Goal: Task Accomplishment & Management: Manage account settings

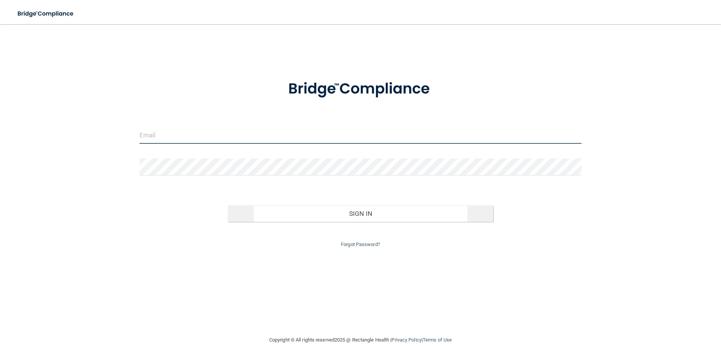
type input "[EMAIL_ADDRESS][DOMAIN_NAME]"
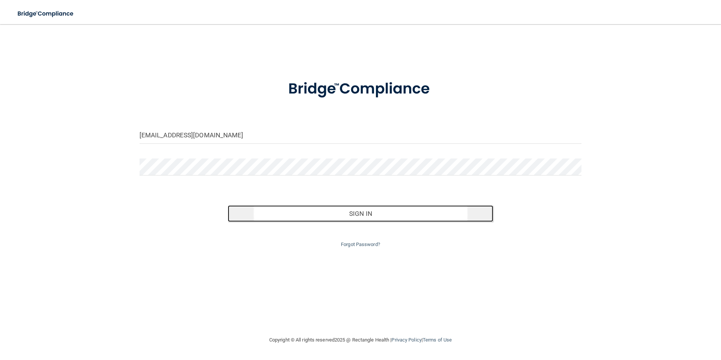
click at [353, 215] on button "Sign In" at bounding box center [360, 213] width 265 height 17
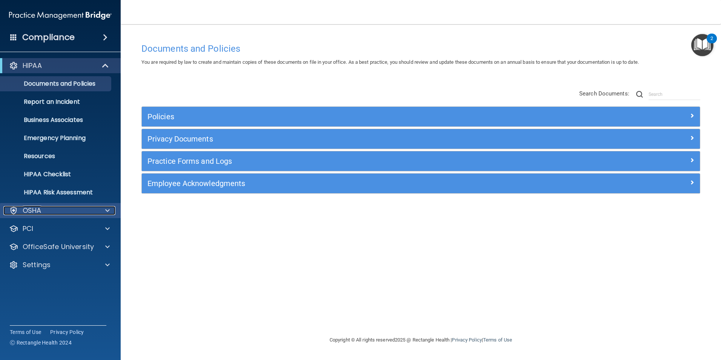
click at [109, 208] on span at bounding box center [107, 210] width 5 height 9
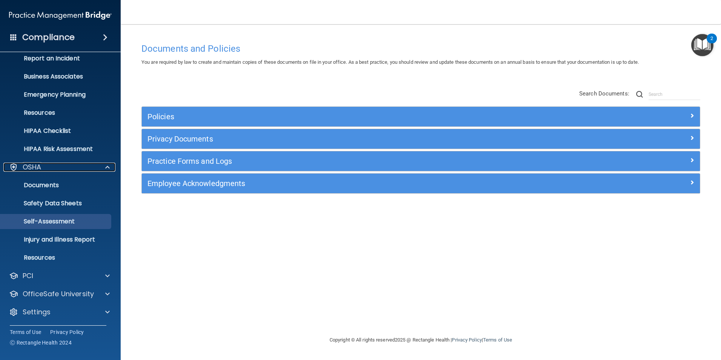
scroll to position [44, 0]
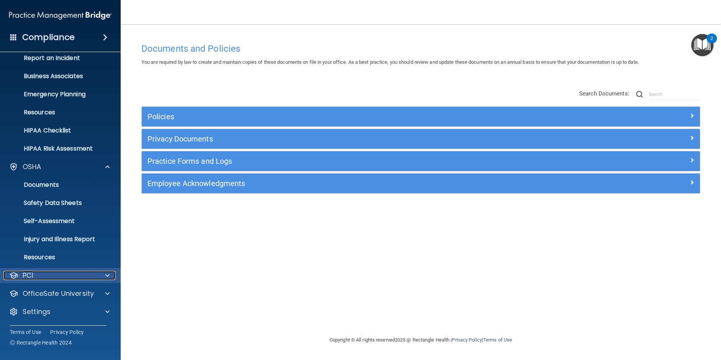
click at [107, 277] on span at bounding box center [107, 275] width 5 height 9
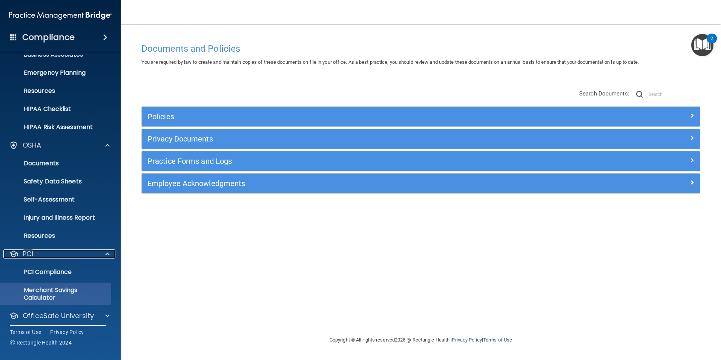
scroll to position [87, 0]
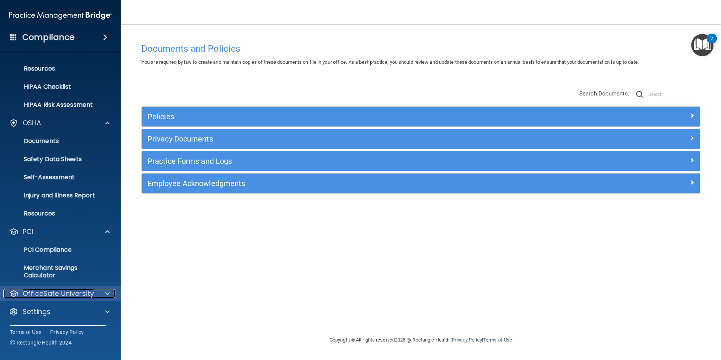
click at [110, 294] on div at bounding box center [106, 293] width 19 height 9
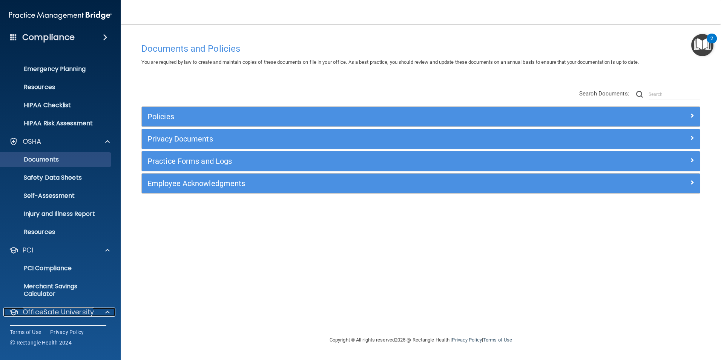
scroll to position [0, 0]
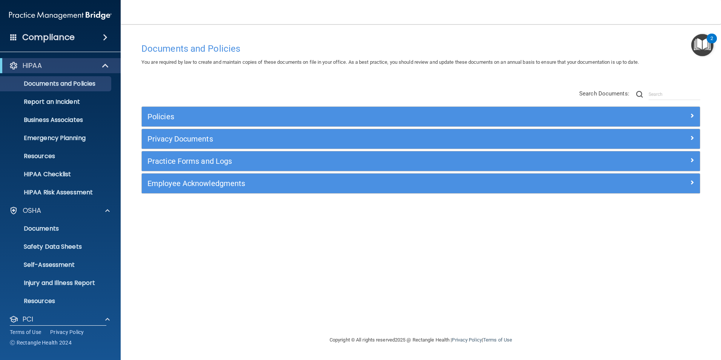
click at [105, 35] on span at bounding box center [105, 37] width 5 height 9
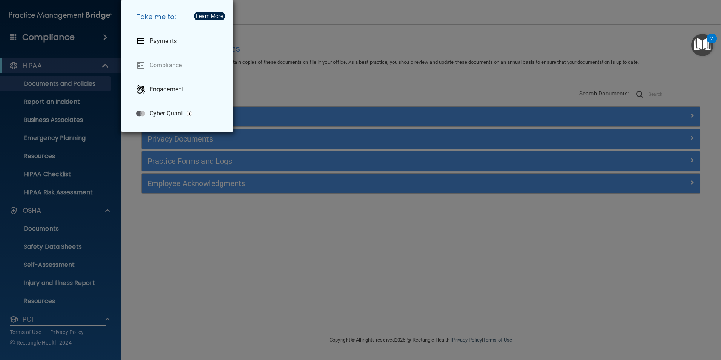
click at [179, 258] on div "Take me to: Payments Compliance Engagement Cyber Quant" at bounding box center [360, 180] width 721 height 360
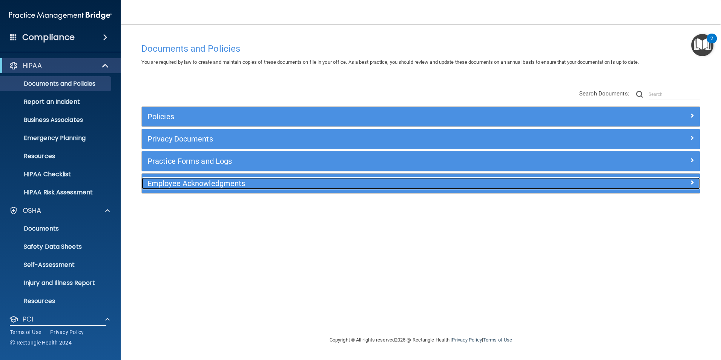
click at [220, 179] on h5 "Employee Acknowledgments" at bounding box center [350, 183] width 407 height 8
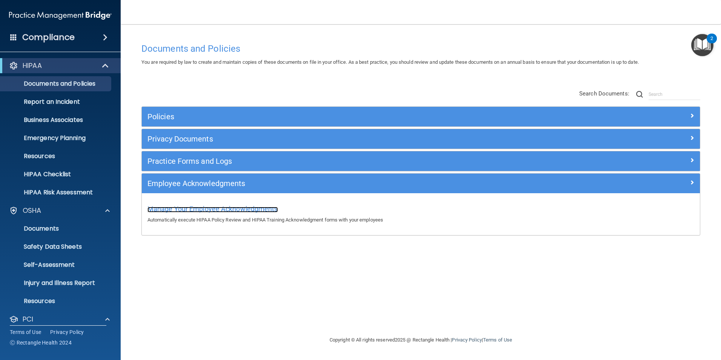
click at [220, 206] on span "Manage Your Employee Acknowledgments" at bounding box center [212, 209] width 130 height 8
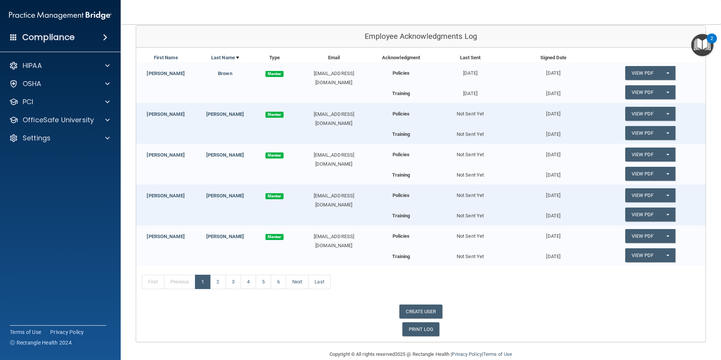
scroll to position [101, 0]
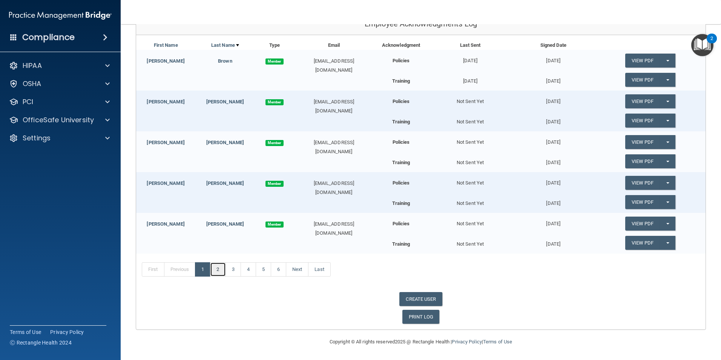
click at [220, 269] on link "2" at bounding box center [217, 269] width 15 height 14
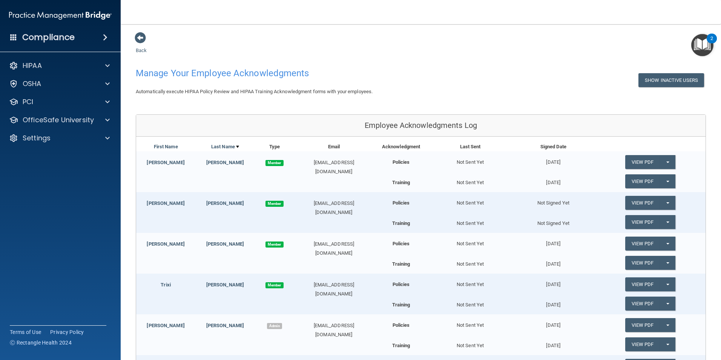
click at [10, 34] on div "Compliance" at bounding box center [60, 37] width 121 height 17
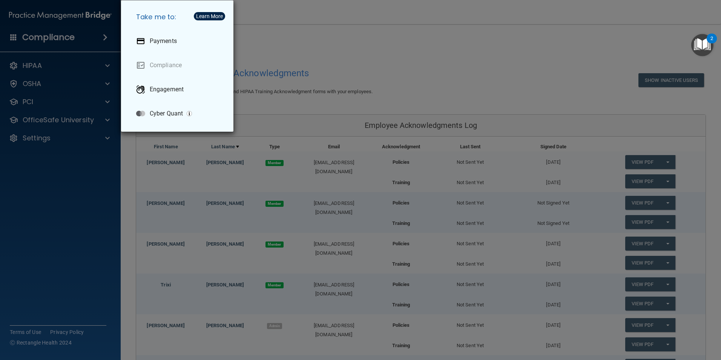
click at [12, 45] on div "Take me to: Payments Compliance Engagement Cyber Quant" at bounding box center [360, 180] width 721 height 360
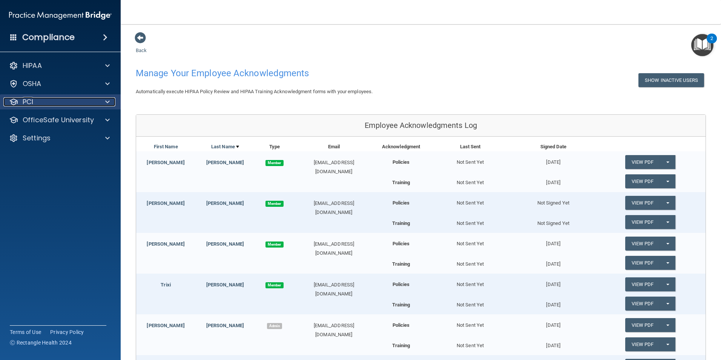
click at [113, 103] on div at bounding box center [106, 101] width 19 height 9
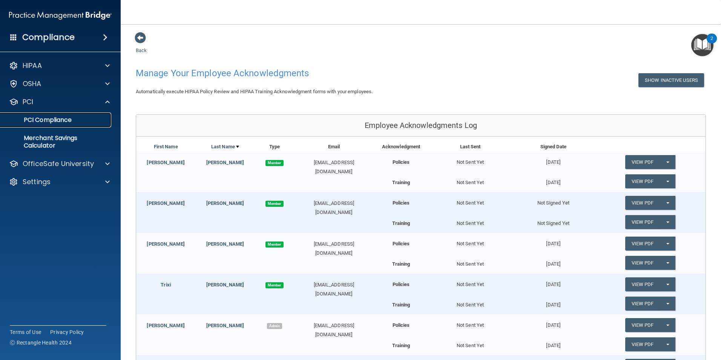
click at [86, 119] on p "PCI Compliance" at bounding box center [56, 120] width 103 height 8
click at [108, 168] on div "OfficeSafe University" at bounding box center [60, 163] width 121 height 15
click at [104, 161] on div at bounding box center [106, 163] width 19 height 9
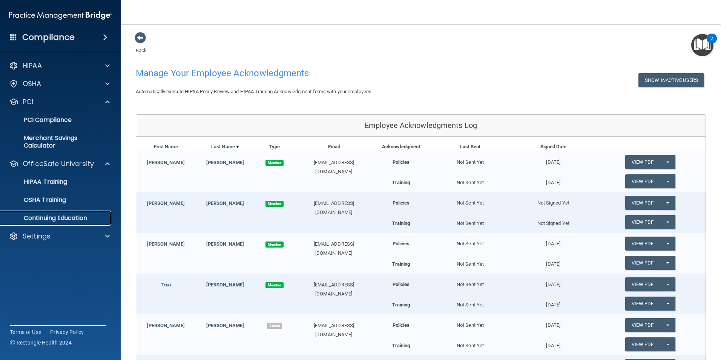
click at [70, 214] on p "Continuing Education" at bounding box center [56, 218] width 103 height 8
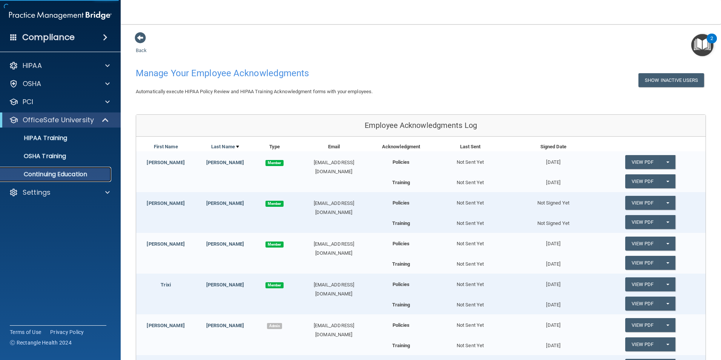
click at [62, 174] on p "Continuing Education" at bounding box center [56, 174] width 103 height 8
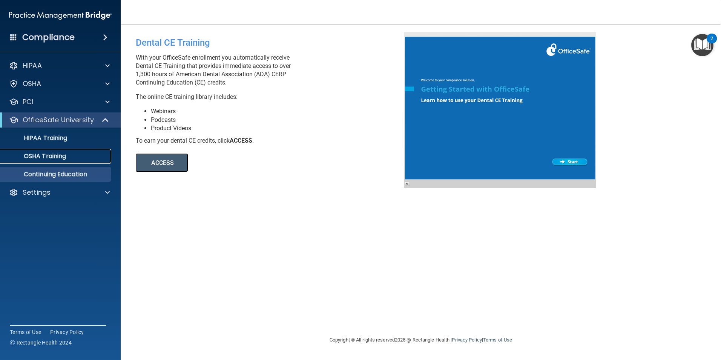
click at [60, 157] on p "OSHA Training" at bounding box center [35, 156] width 61 height 8
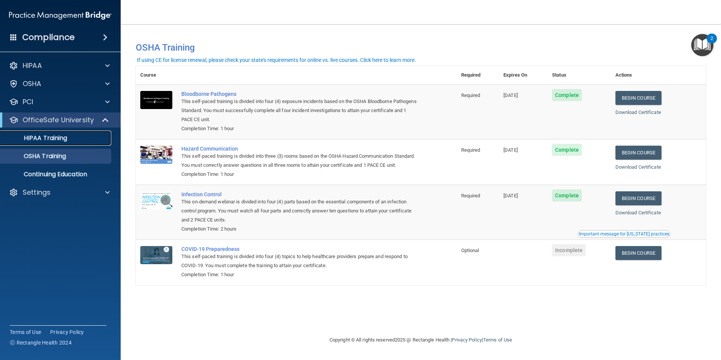
click at [46, 144] on link "HIPAA Training" at bounding box center [51, 137] width 119 height 15
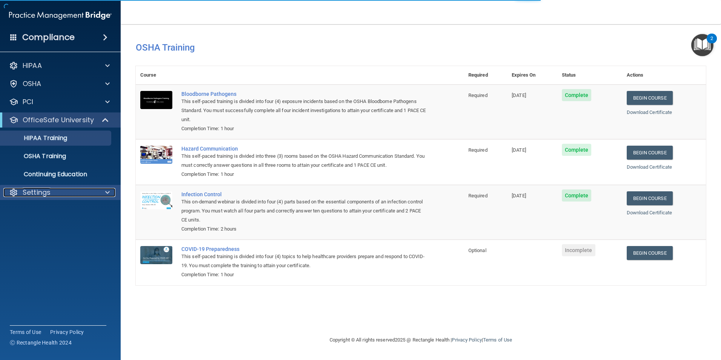
click at [35, 192] on p "Settings" at bounding box center [37, 192] width 28 height 9
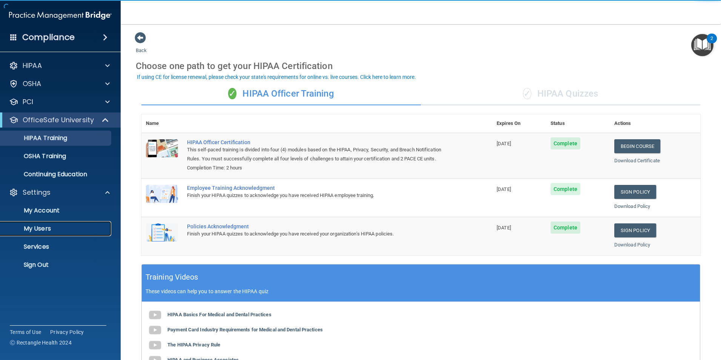
click at [51, 230] on p "My Users" at bounding box center [56, 229] width 103 height 8
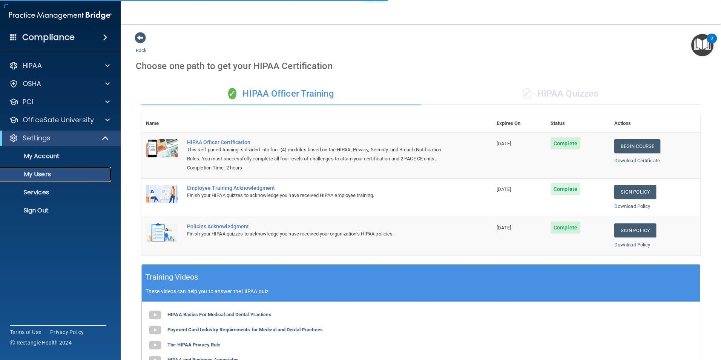
click at [38, 176] on p "My Users" at bounding box center [56, 174] width 103 height 8
select select "20"
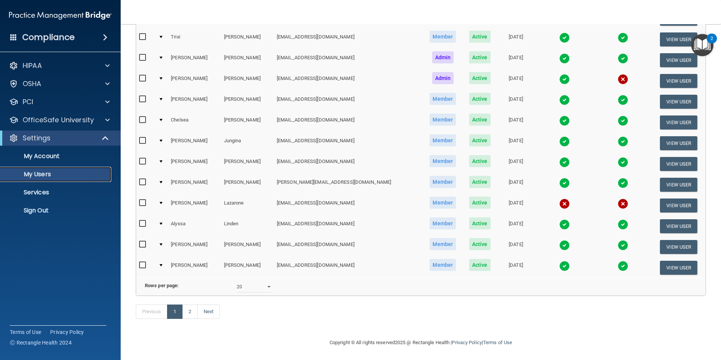
scroll to position [264, 0]
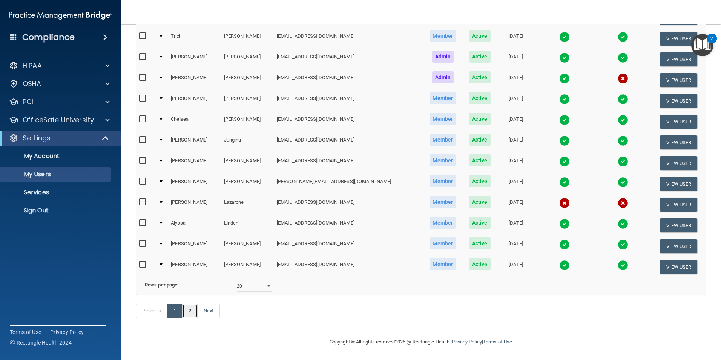
click at [192, 309] on link "2" at bounding box center [189, 310] width 15 height 14
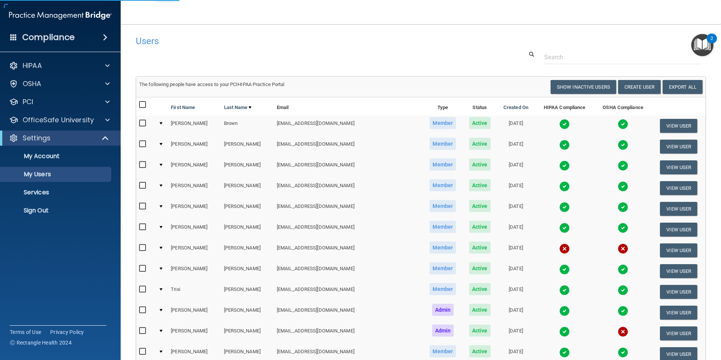
select select "20"
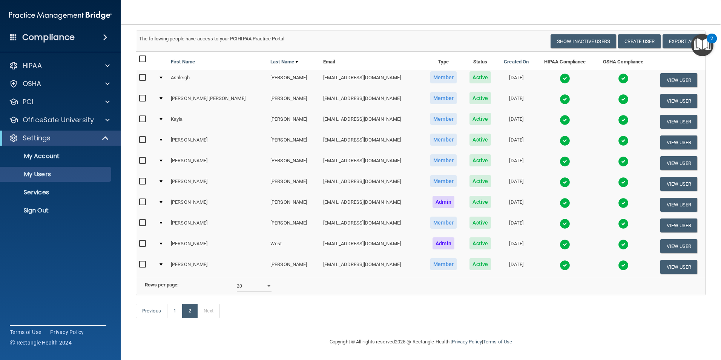
scroll to position [57, 0]
click at [178, 308] on link "1" at bounding box center [174, 310] width 15 height 14
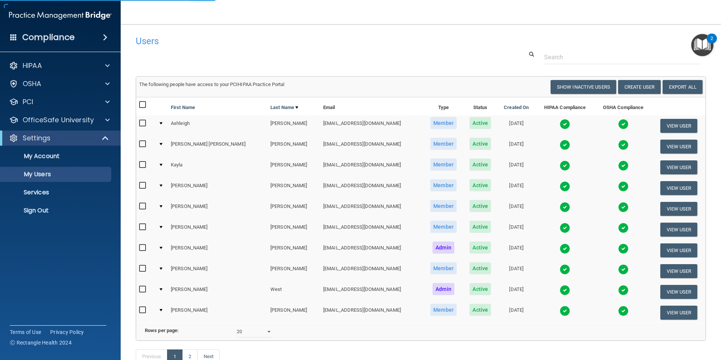
select select "20"
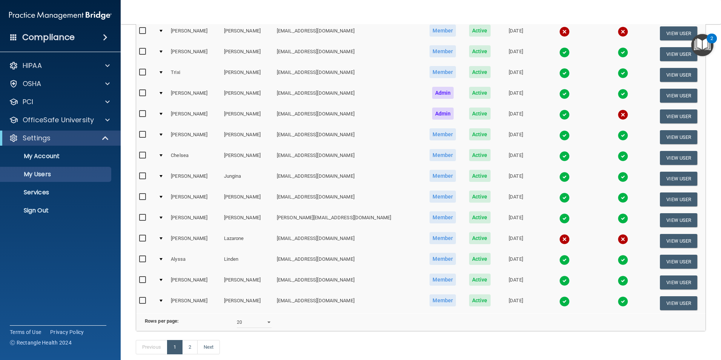
scroll to position [227, 0]
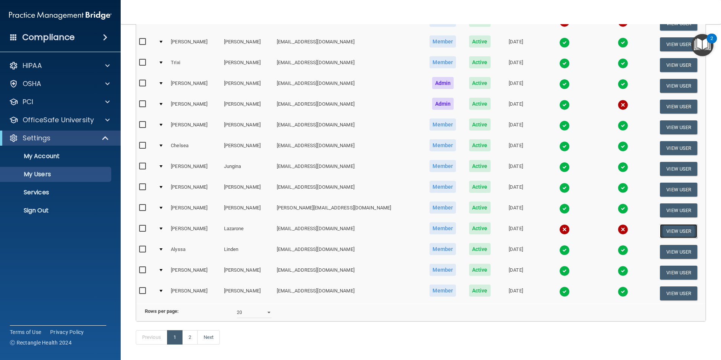
click at [674, 231] on button "View User" at bounding box center [678, 231] width 37 height 14
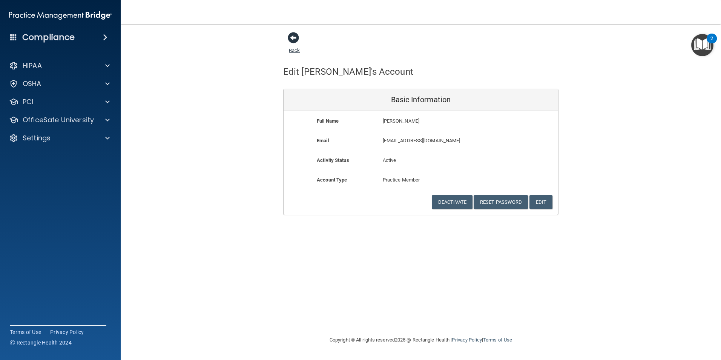
click at [295, 39] on span at bounding box center [293, 37] width 11 height 11
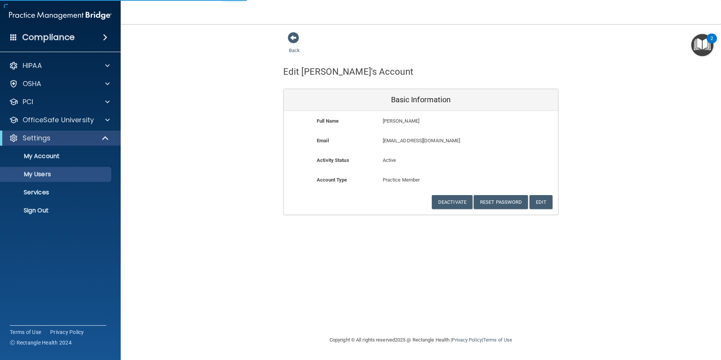
select select "20"
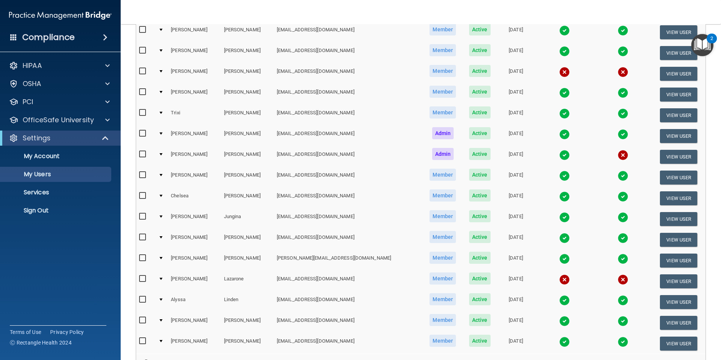
scroll to position [188, 0]
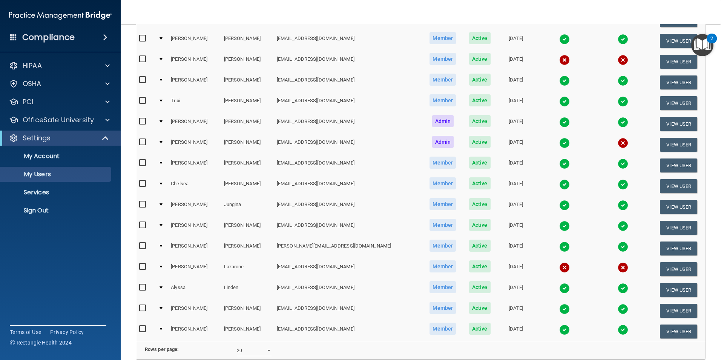
click at [162, 268] on div at bounding box center [160, 266] width 3 height 2
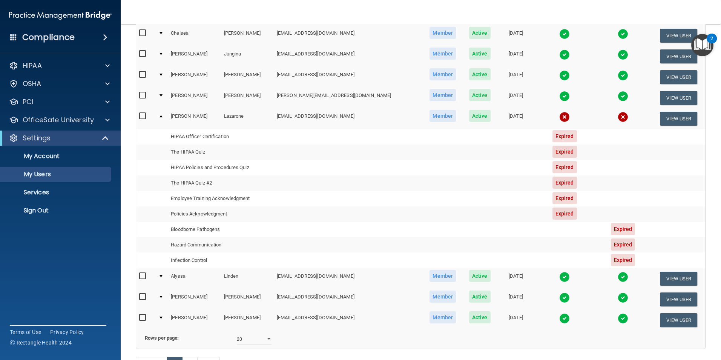
scroll to position [339, 0]
click at [161, 116] on div at bounding box center [160, 116] width 3 height 2
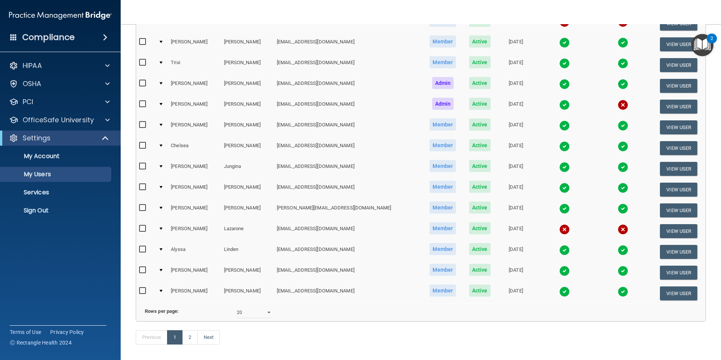
scroll to position [264, 0]
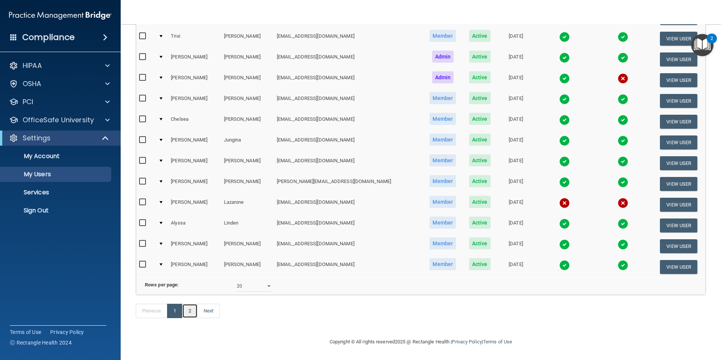
click at [190, 308] on link "2" at bounding box center [189, 310] width 15 height 14
select select "20"
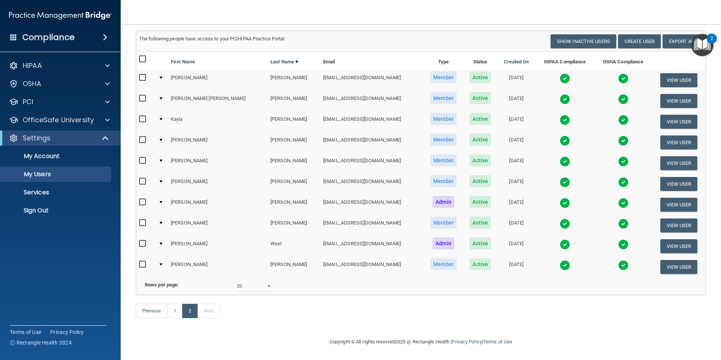
scroll to position [57, 0]
click at [181, 315] on link "1" at bounding box center [174, 310] width 15 height 14
select select "20"
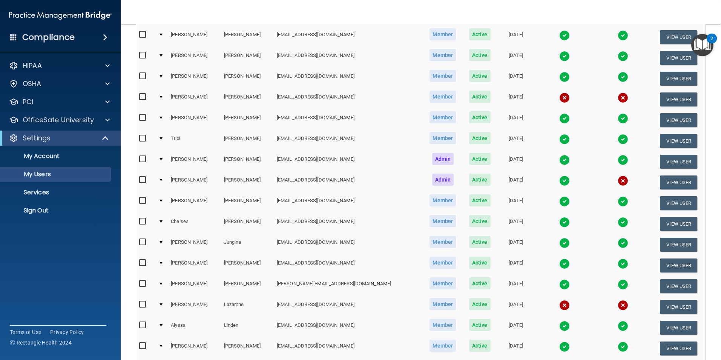
scroll to position [188, 0]
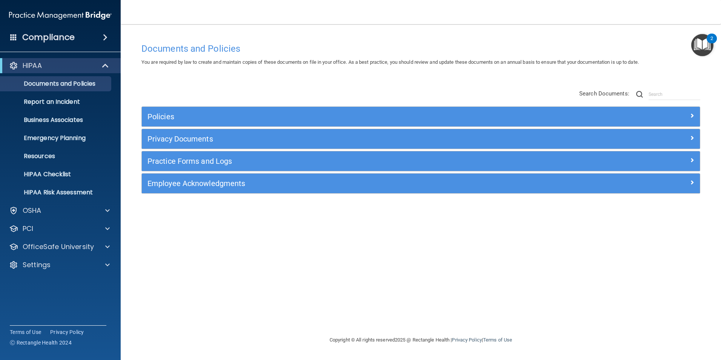
click at [103, 39] on span at bounding box center [105, 37] width 5 height 9
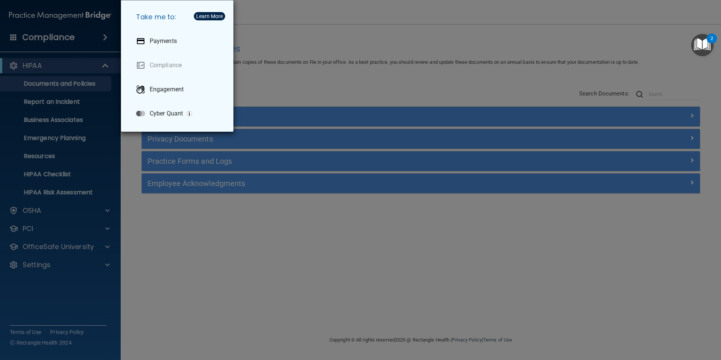
drag, startPoint x: 51, startPoint y: 301, endPoint x: 54, endPoint y: 295, distance: 6.6
click at [51, 300] on div "Take me to: Payments Compliance Engagement Cyber Quant" at bounding box center [360, 180] width 721 height 360
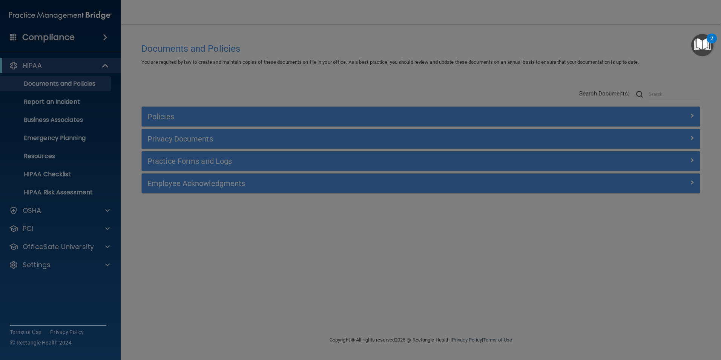
click at [77, 265] on div at bounding box center [360, 180] width 721 height 360
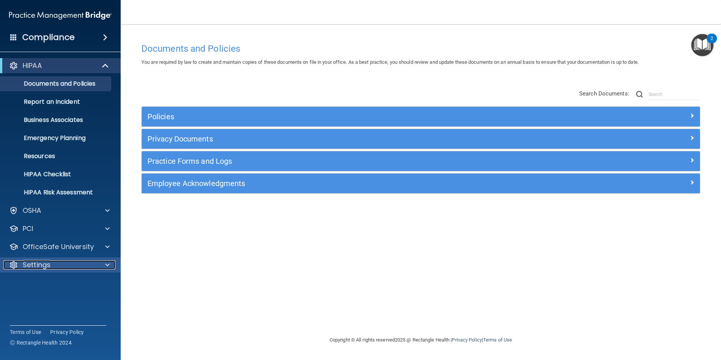
click at [104, 267] on div at bounding box center [106, 264] width 19 height 9
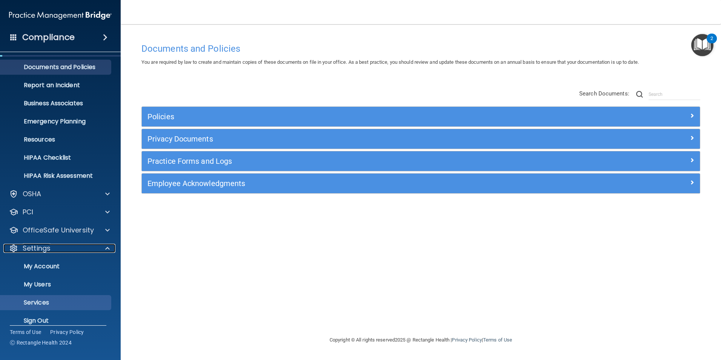
scroll to position [26, 0]
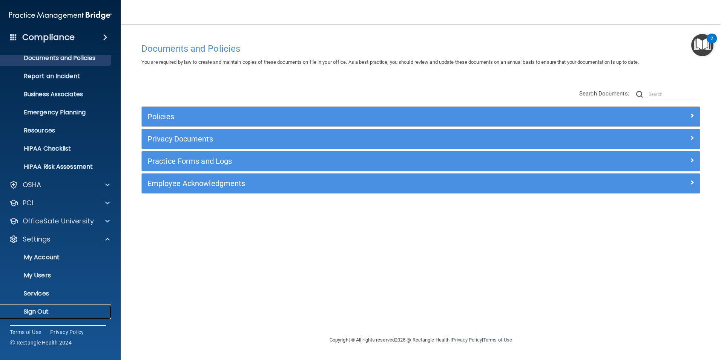
click at [56, 311] on p "Sign Out" at bounding box center [56, 312] width 103 height 8
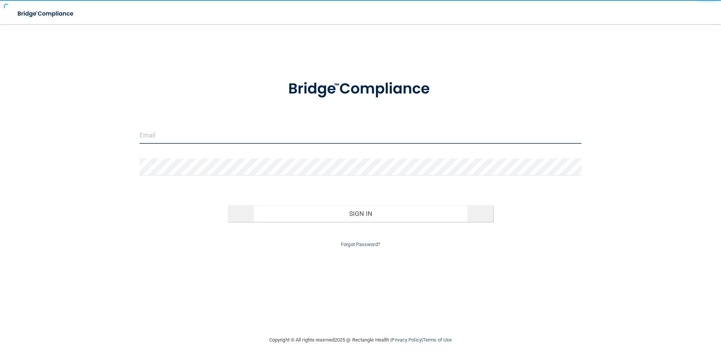
type input "[EMAIL_ADDRESS][DOMAIN_NAME]"
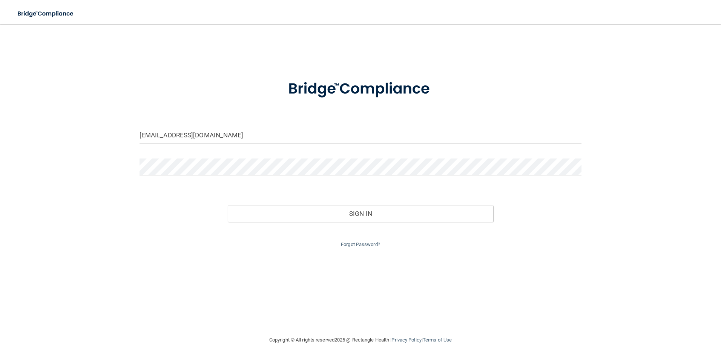
click at [77, 217] on div "[EMAIL_ADDRESS][DOMAIN_NAME] Invalid email/password. You don't have permission …" at bounding box center [360, 180] width 690 height 296
